Goal: Find specific page/section: Find specific page/section

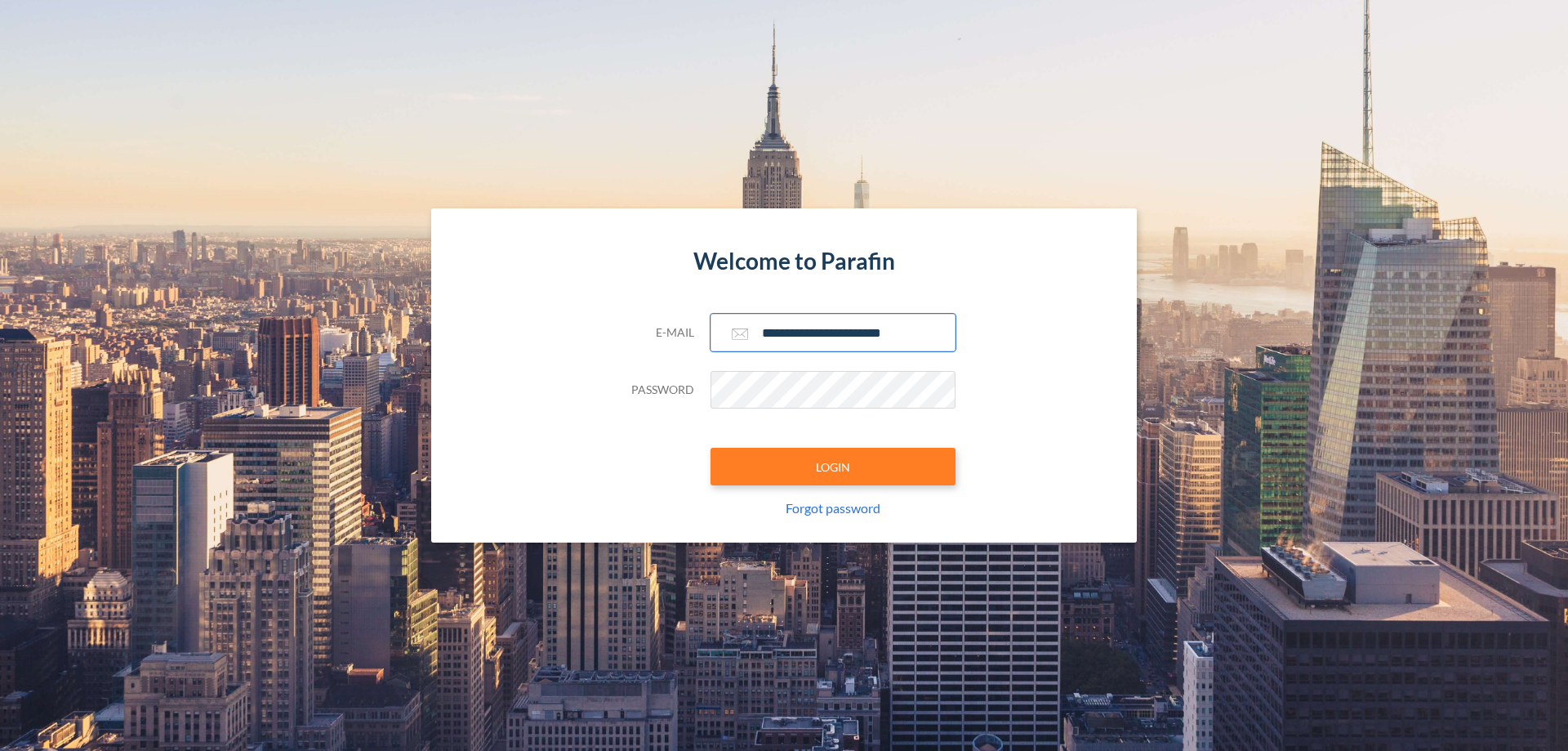
type input "**********"
click at [833, 466] on button "LOGIN" at bounding box center [832, 467] width 245 height 38
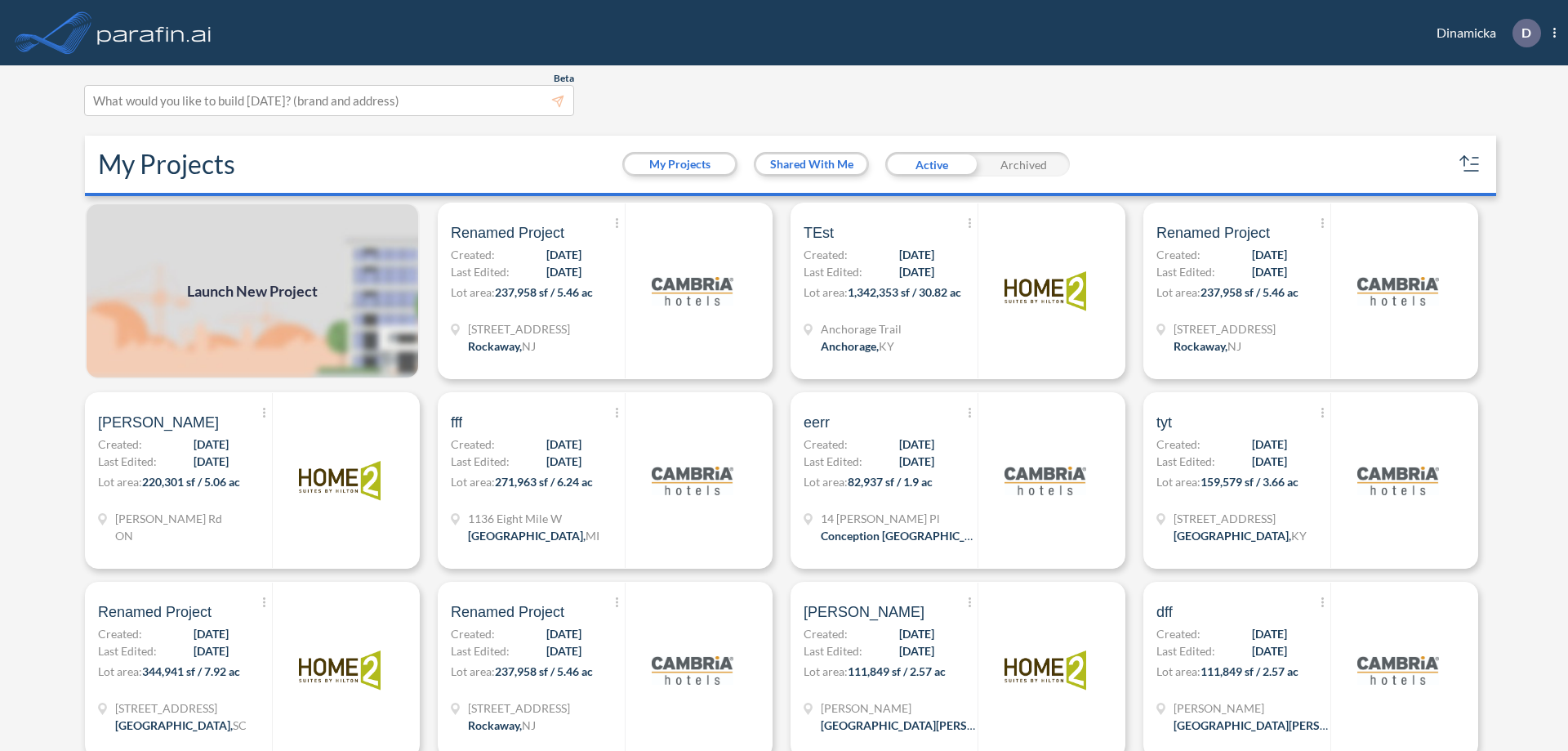
scroll to position [4, 0]
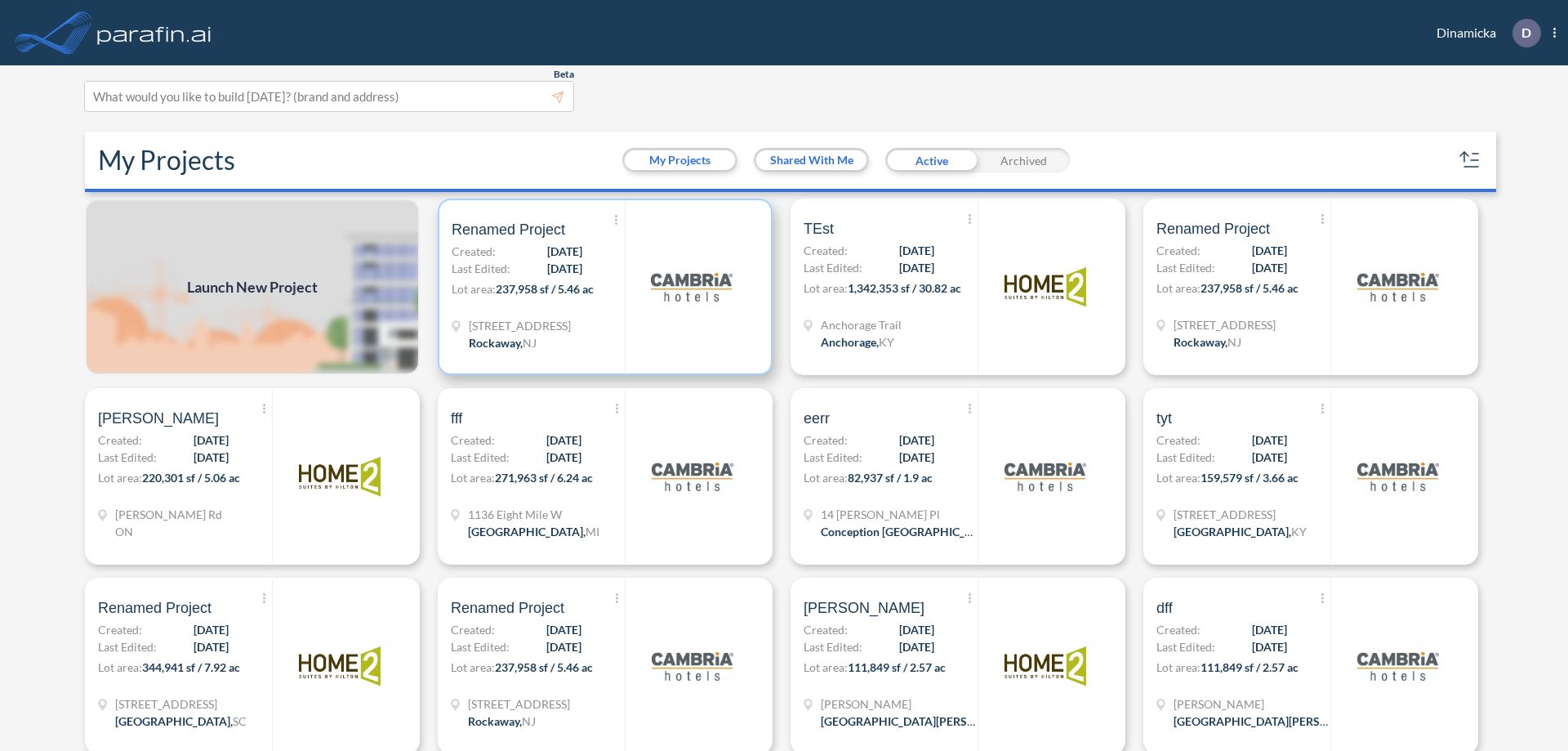
click at [602, 287] on p "Lot area: 237,958 sf / 5.46 ac" at bounding box center [538, 292] width 173 height 24
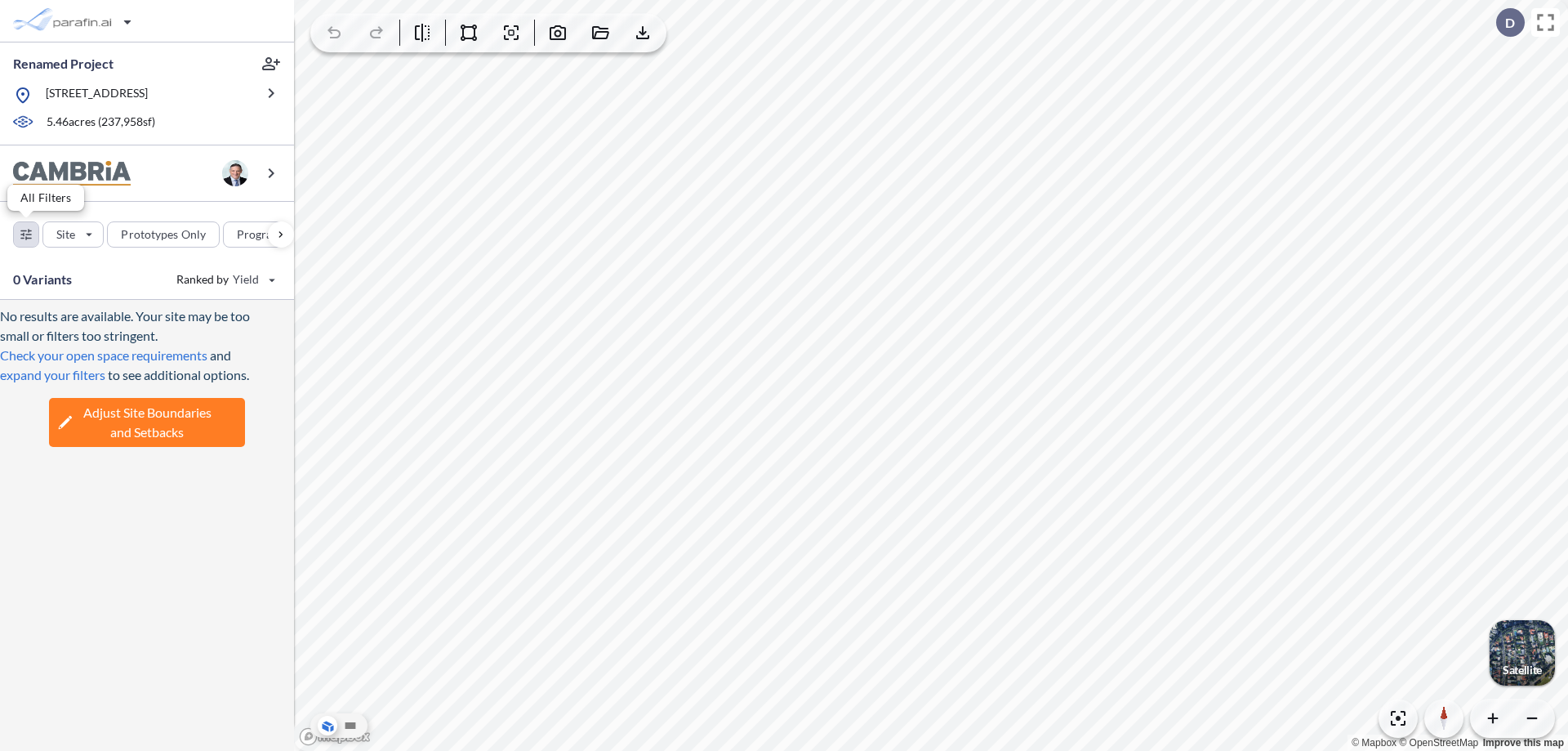
click at [27, 234] on div "button" at bounding box center [27, 235] width 25 height 25
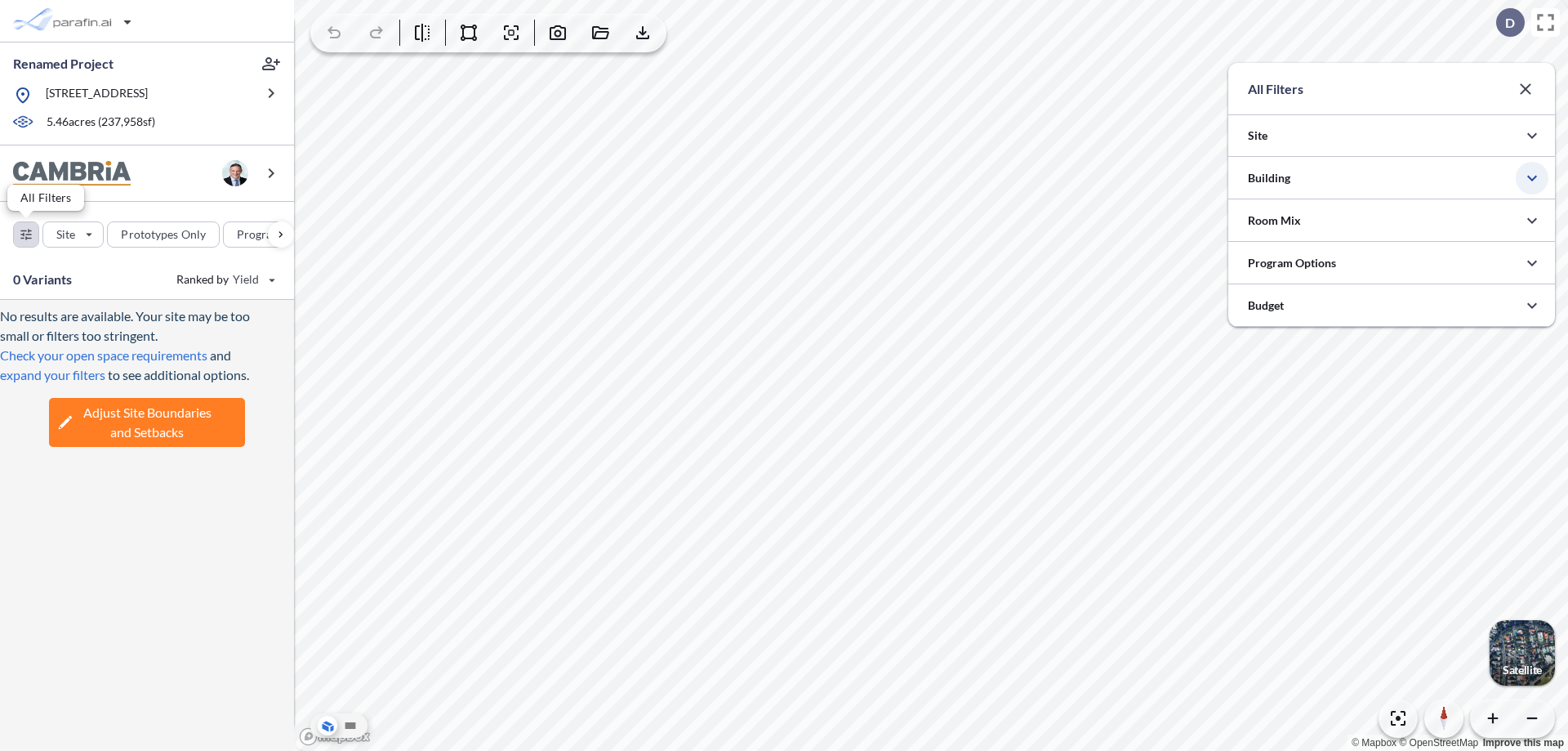
scroll to position [816807, 816328]
click at [1532, 178] on icon "button" at bounding box center [1532, 178] width 20 height 20
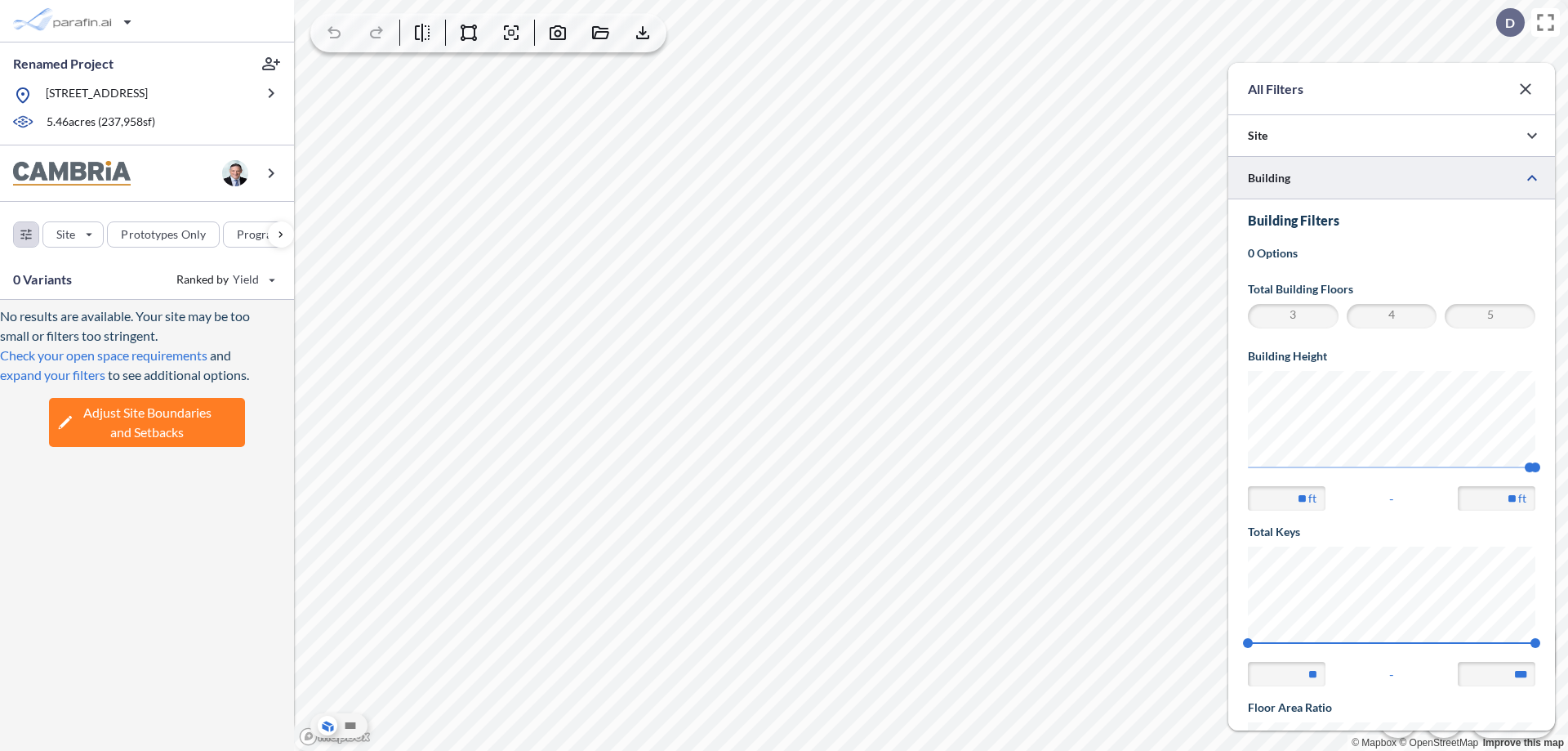
scroll to position [284, 0]
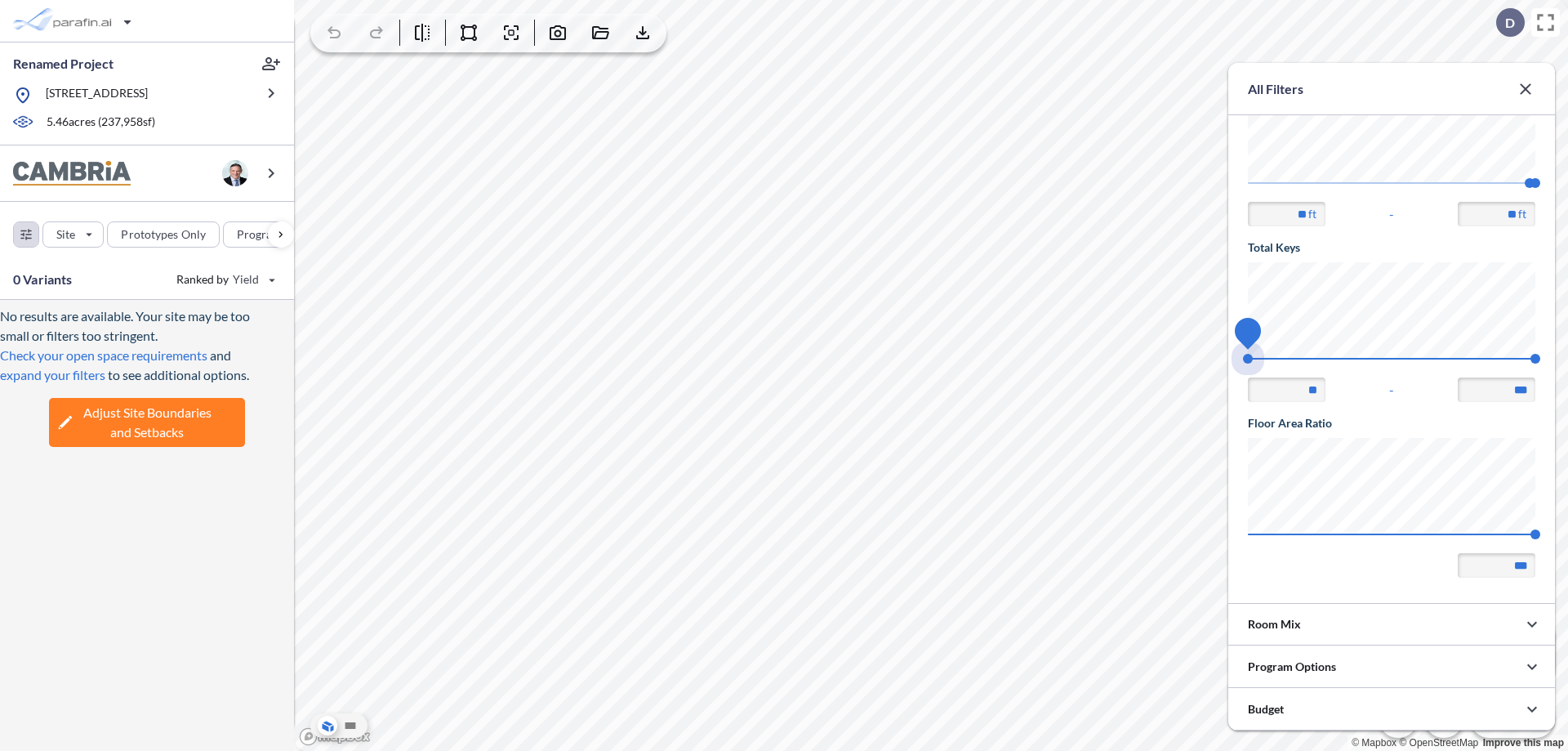
drag, startPoint x: 1248, startPoint y: 359, endPoint x: 1535, endPoint y: 359, distance: 287.0
click at [1535, 359] on span "74 140" at bounding box center [1392, 364] width 288 height 12
type input "***"
